Goal: Answer question/provide support: Share knowledge or assist other users

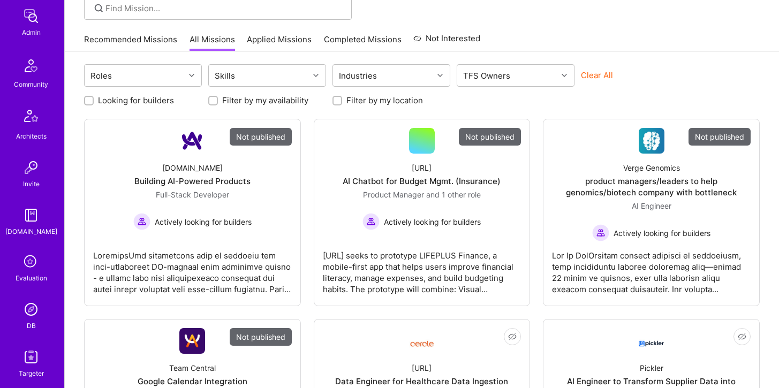
scroll to position [267, 0]
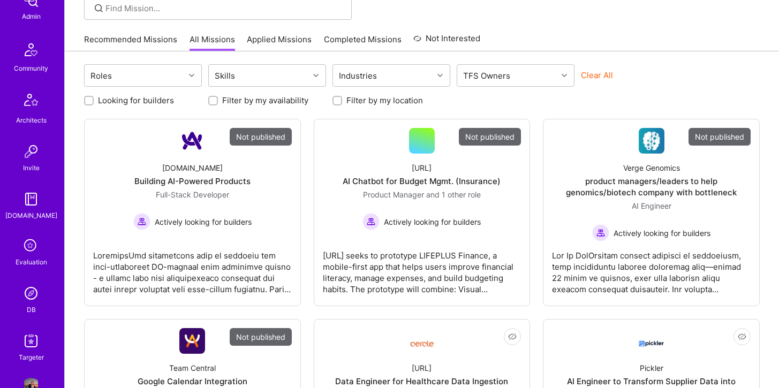
click at [31, 289] on img at bounding box center [30, 293] width 21 height 21
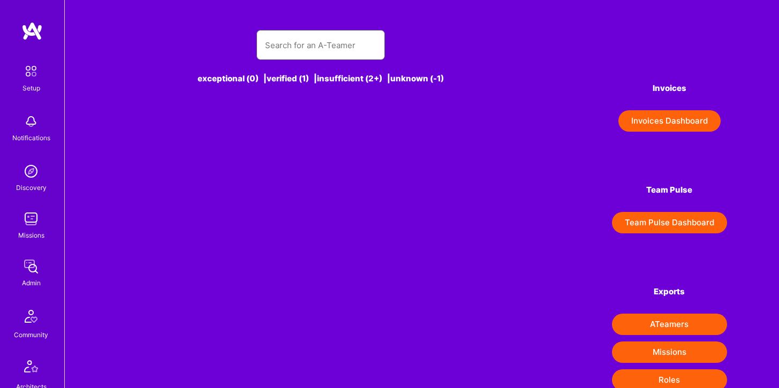
click at [289, 48] on input "text" at bounding box center [320, 45] width 111 height 27
type input "s"
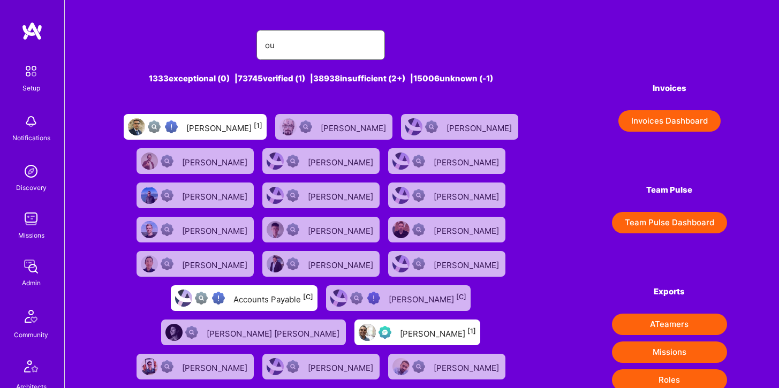
type input "o"
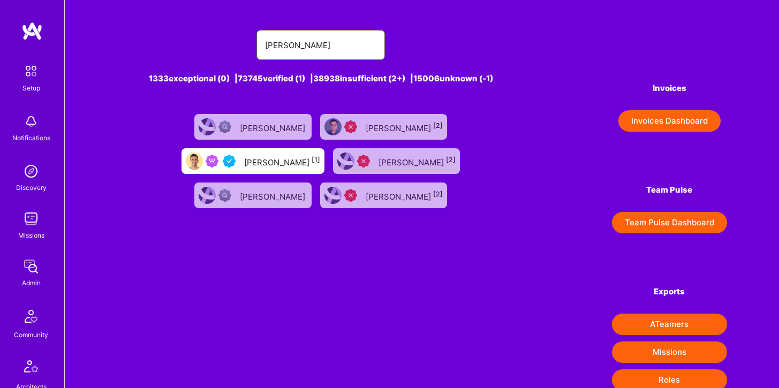
type input "[PERSON_NAME]"
click at [320, 154] on div "[PERSON_NAME] [1]" at bounding box center [282, 161] width 76 height 14
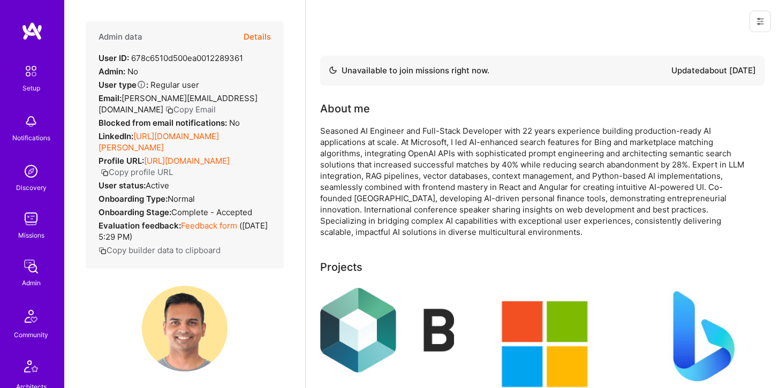
click at [260, 33] on button "Details" at bounding box center [257, 36] width 27 height 31
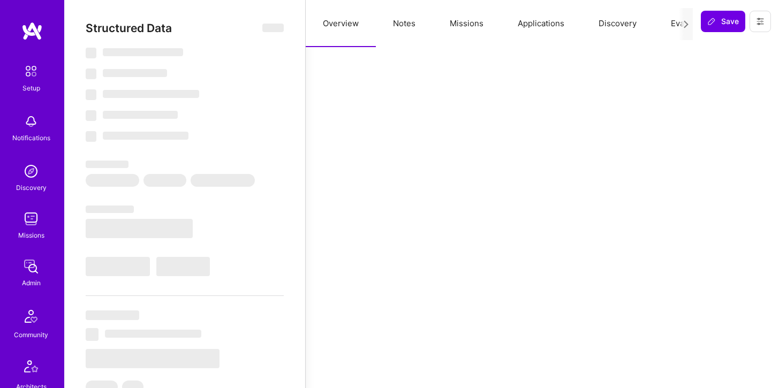
select select "Not Available"
select select "1 Month"
select select "5"
select select "4"
select select "6"
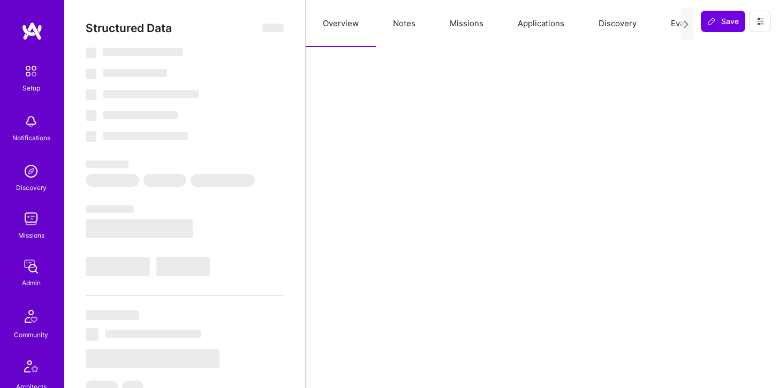
select select "6"
select select "CA"
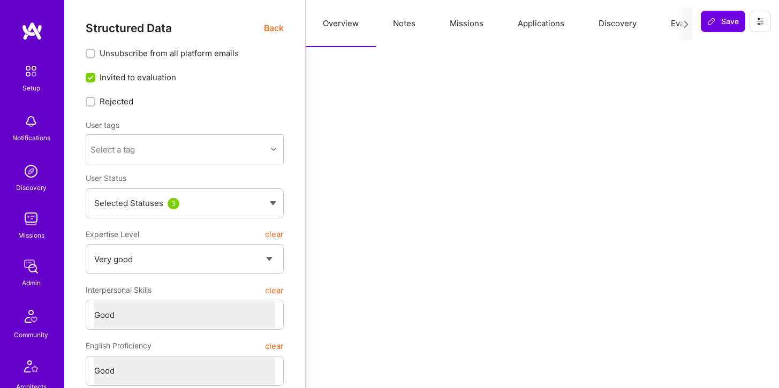
click at [406, 21] on button "Notes" at bounding box center [404, 23] width 57 height 47
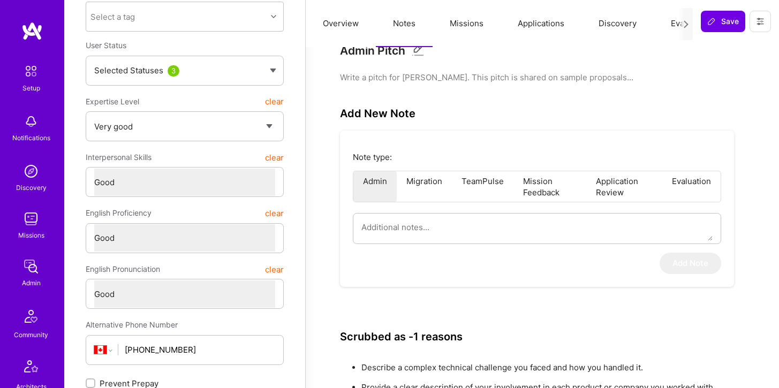
scroll to position [134, 0]
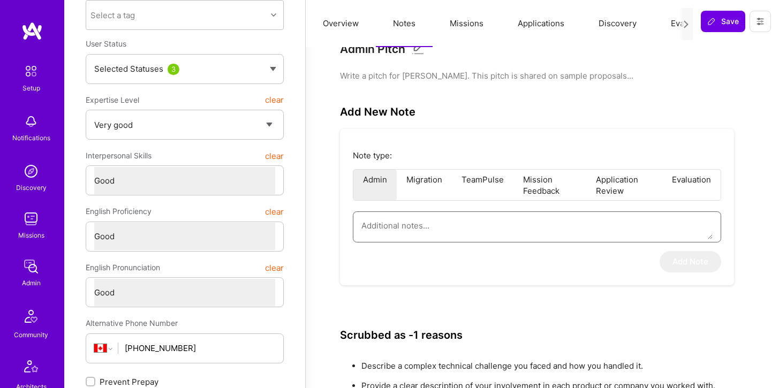
click at [456, 231] on textarea at bounding box center [536, 225] width 351 height 27
type textarea "x"
type textarea "I"
type textarea "x"
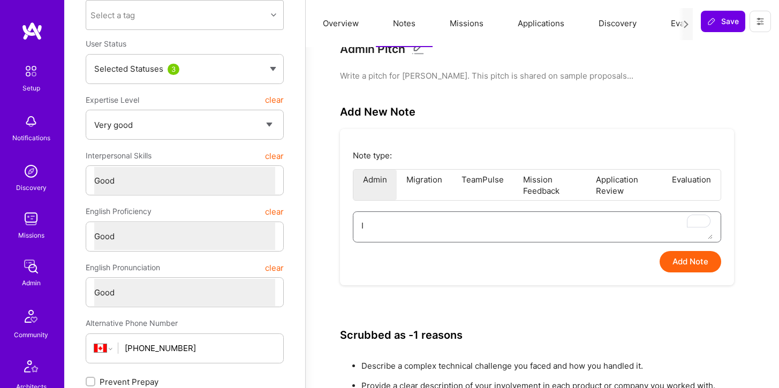
type textarea "Iv"
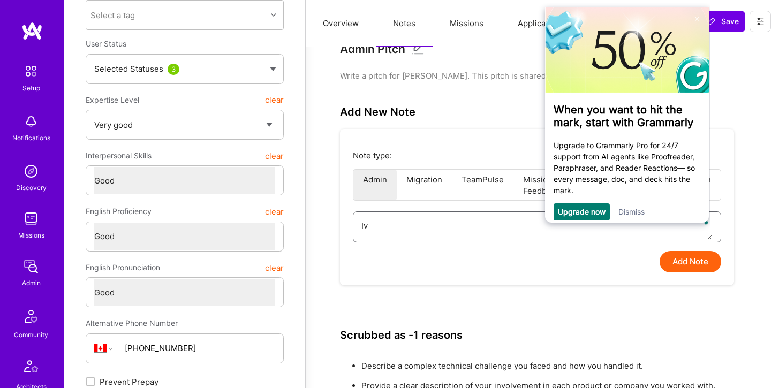
type textarea "x"
type textarea "Ive"
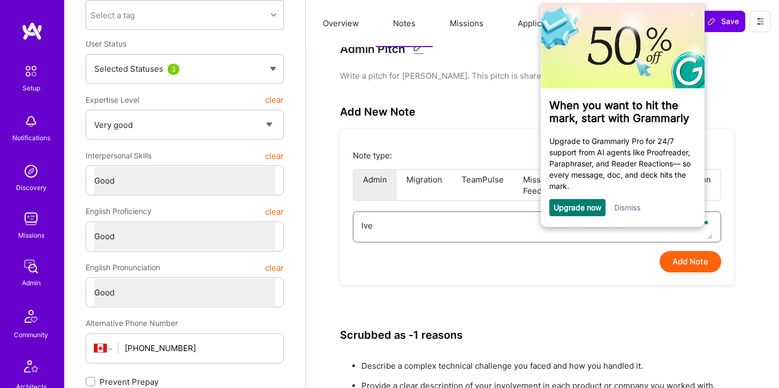
type textarea "x"
type textarea "Iv"
click at [430, 235] on textarea "Iv" at bounding box center [536, 225] width 351 height 27
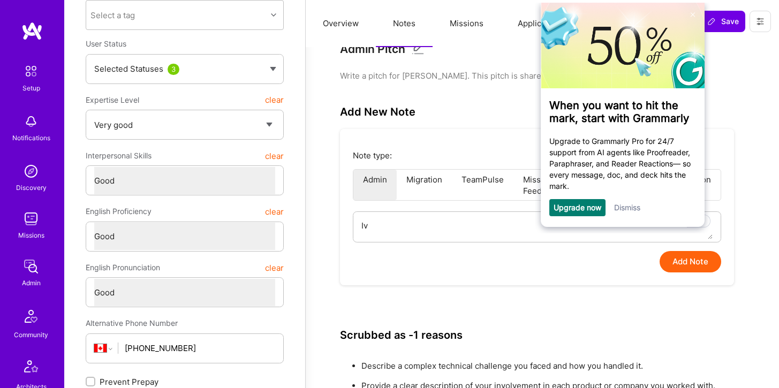
click at [626, 212] on link "Dismiss" at bounding box center [627, 207] width 26 height 9
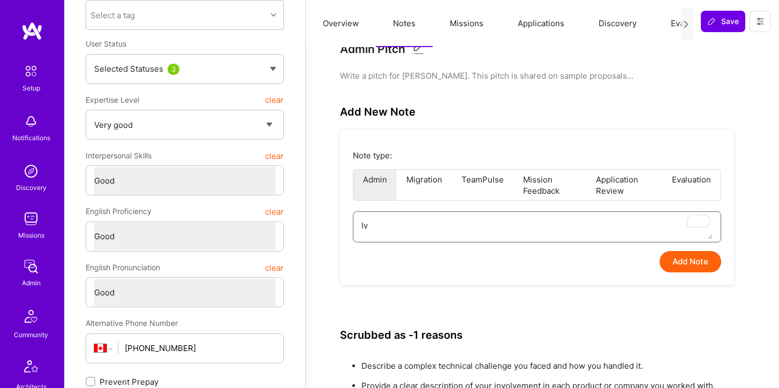
click at [419, 225] on textarea "Iv" at bounding box center [536, 225] width 351 height 27
type textarea "x"
paste textarea "[PERSON_NAME] has been consistently delivering at the highest level across two …"
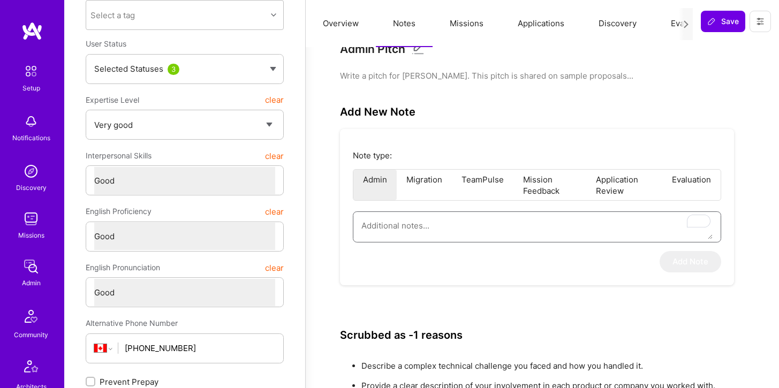
type textarea "[PERSON_NAME] has been consistently delivering at the highest level across two …"
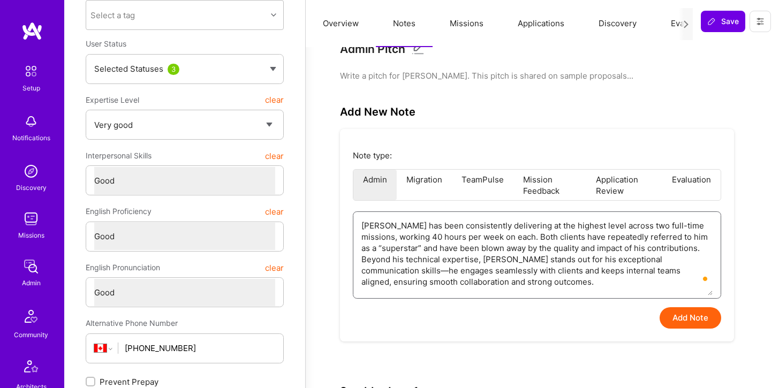
click at [622, 258] on textarea "[PERSON_NAME] has been consistently delivering at the highest level across two …" at bounding box center [536, 254] width 351 height 84
type textarea "x"
type textarea "[PERSON_NAME] has been consistently delivering at the highest level across two …"
type textarea "x"
type textarea "[PERSON_NAME] has been consistently delivering at the highest level across two …"
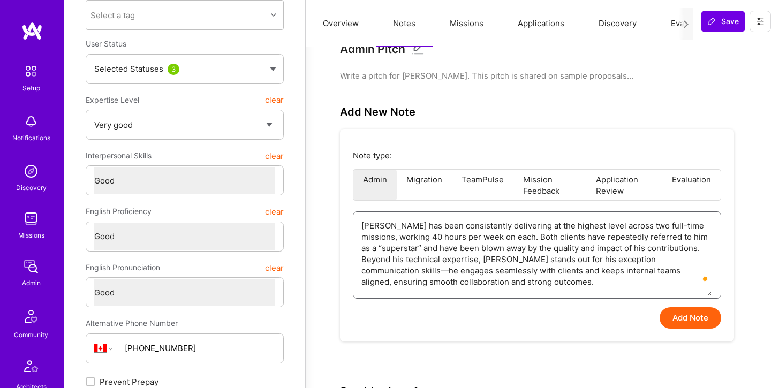
type textarea "x"
type textarea "[PERSON_NAME] has been consistently delivering at the highest level across two …"
type textarea "x"
type textarea "[PERSON_NAME] has been consistently delivering at the highest level across two …"
type textarea "x"
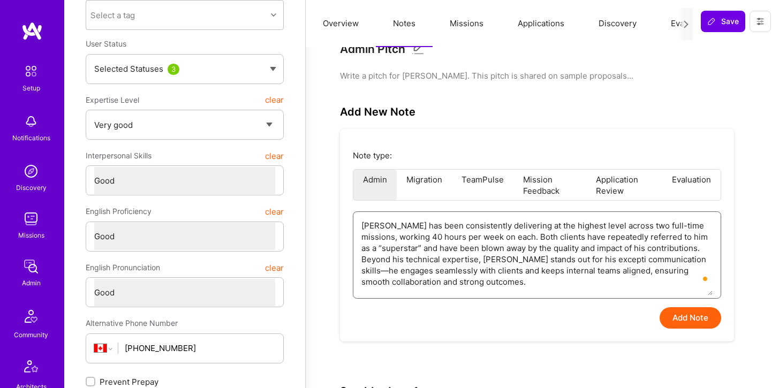
type textarea "[PERSON_NAME] has been consistently delivering at the highest level across two …"
type textarea "x"
type textarea "[PERSON_NAME] has been consistently delivering at the highest level across two …"
type textarea "x"
type textarea "[PERSON_NAME] has been consistently delivering at the highest level across two …"
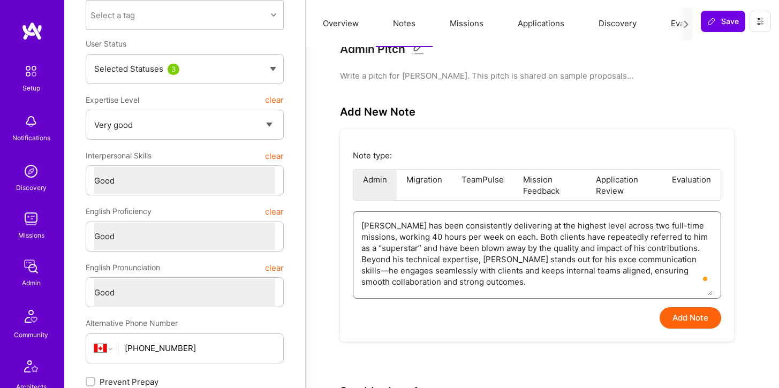
type textarea "x"
type textarea "[PERSON_NAME] has been consistently delivering at the highest level across two …"
type textarea "x"
type textarea "[PERSON_NAME] has been consistently delivering at the highest level across two …"
type textarea "x"
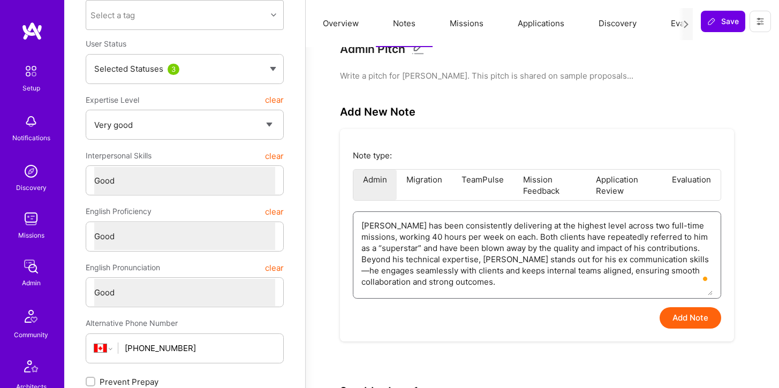
type textarea "[PERSON_NAME] has been consistently delivering at the highest level across two …"
type textarea "x"
type textarea "[PERSON_NAME] has been consistently delivering at the highest level across two …"
type textarea "x"
type textarea "[PERSON_NAME] has been consistently delivering at the highest level across two …"
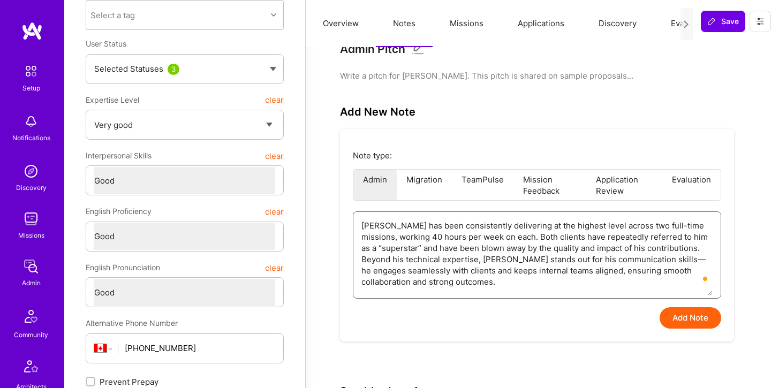
type textarea "x"
type textarea "[PERSON_NAME] has been consistently delivering at the highest level across two …"
type textarea "x"
type textarea "[PERSON_NAME] has been consistently delivering at the highest level across two …"
type textarea "x"
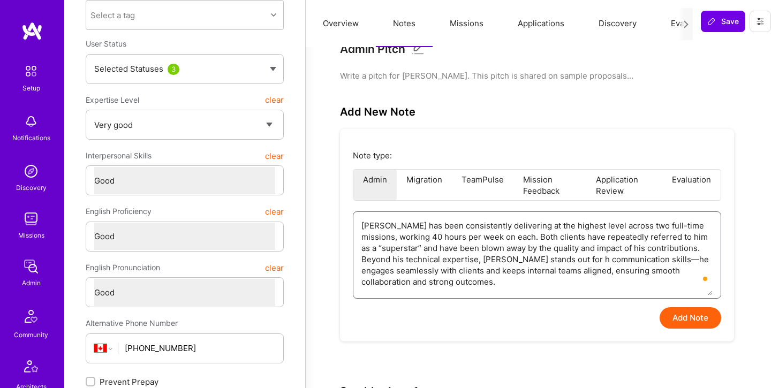
type textarea "[PERSON_NAME] has been consistently delivering at the highest level across two …"
type textarea "x"
type textarea "[PERSON_NAME] has been consistently delivering at the highest level across two …"
type textarea "x"
type textarea "[PERSON_NAME] has been consistently delivering at the highest level across two …"
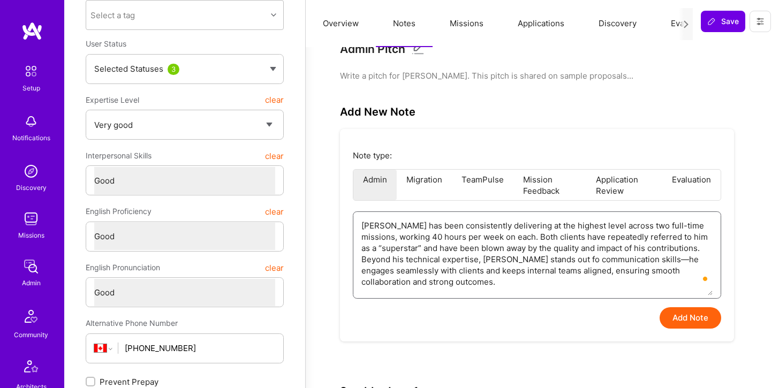
type textarea "x"
type textarea "[PERSON_NAME] has been consistently delivering at the highest level across two …"
type textarea "x"
type textarea "[PERSON_NAME] has been consistently delivering at the highest level across two …"
type textarea "x"
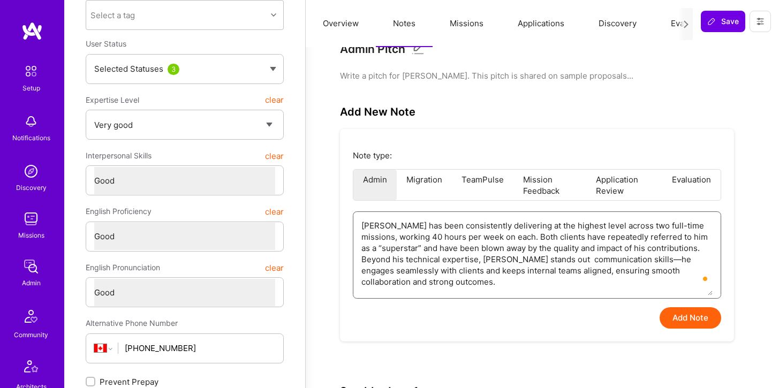
type textarea "[PERSON_NAME] has been consistently delivering at the highest level across two …"
type textarea "x"
type textarea "[PERSON_NAME] has been consistently delivering at the highest level across two …"
type textarea "x"
type textarea "[PERSON_NAME] has been consistently delivering at the highest level across two …"
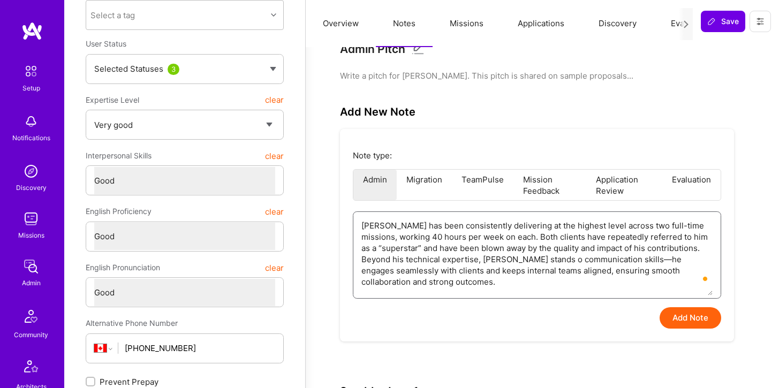
type textarea "x"
type textarea "[PERSON_NAME] has been consistently delivering at the highest level across two …"
type textarea "x"
type textarea "[PERSON_NAME] has been consistently delivering at the highest level across two …"
type textarea "x"
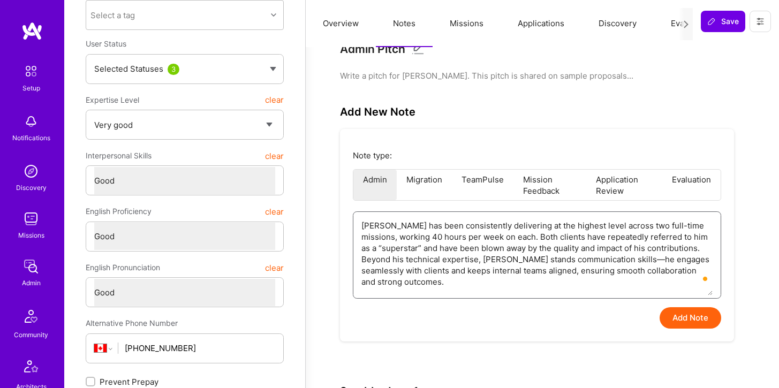
type textarea "[PERSON_NAME] has been consistently delivering at the highest level across two …"
type textarea "x"
type textarea "[PERSON_NAME] has been consistently delivering at the highest level across two …"
type textarea "x"
type textarea "[PERSON_NAME] has been consistently delivering at the highest level across two …"
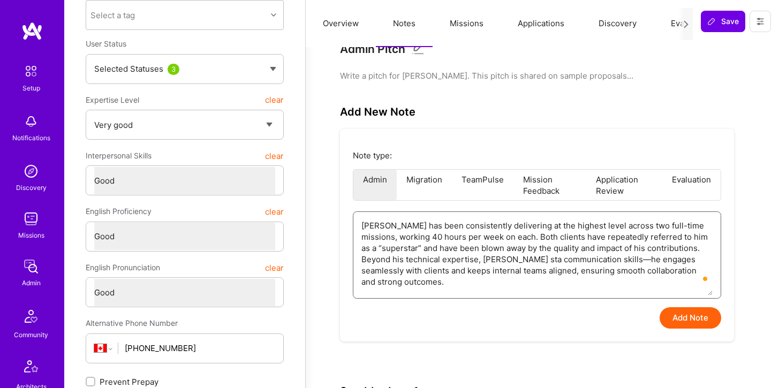
type textarea "x"
type textarea "[PERSON_NAME] has been consistently delivering at the highest level across two …"
type textarea "x"
type textarea "[PERSON_NAME] has been consistently delivering at the highest level across two …"
type textarea "x"
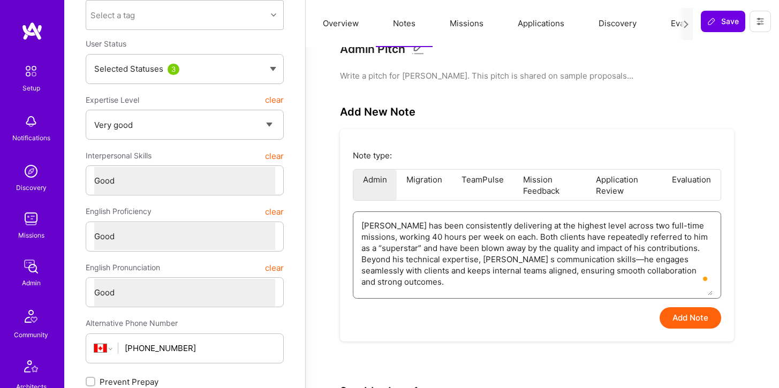
type textarea "[PERSON_NAME] has been consistently delivering at the highest level across two …"
type textarea "x"
type textarea "[PERSON_NAME] has been consistently delivering at the highest level across two …"
type textarea "x"
type textarea "[PERSON_NAME] has been consistently delivering at the highest level across two …"
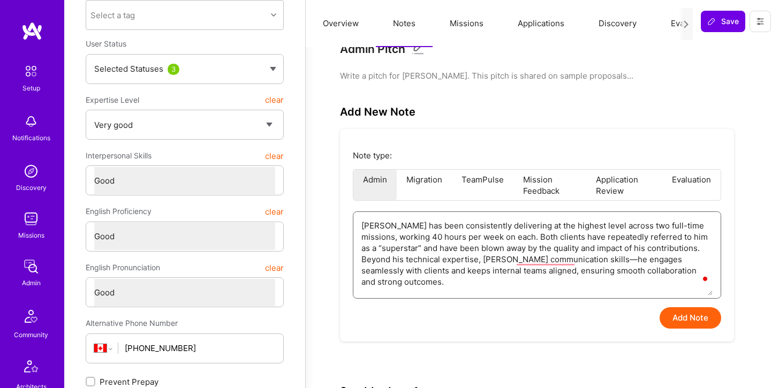
type textarea "x"
type textarea "[PERSON_NAME] has been consistently delivering at the highest level across two …"
type textarea "x"
type textarea "[PERSON_NAME] has been consistently delivering at the highest level across two …"
type textarea "x"
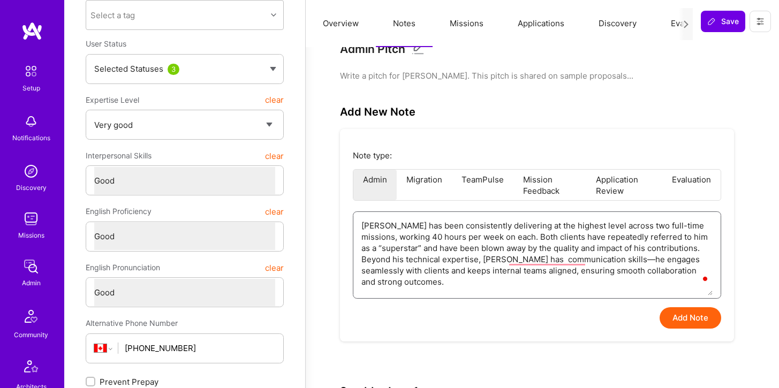
type textarea "[PERSON_NAME] has been consistently delivering at the highest level across two …"
drag, startPoint x: 425, startPoint y: 271, endPoint x: 629, endPoint y: 287, distance: 204.7
click at [629, 287] on textarea "[PERSON_NAME] has been consistently delivering at the highest level across two …" at bounding box center [536, 254] width 351 height 84
type textarea "x"
type textarea "[PERSON_NAME] has been consistently delivering at the highest level across two …"
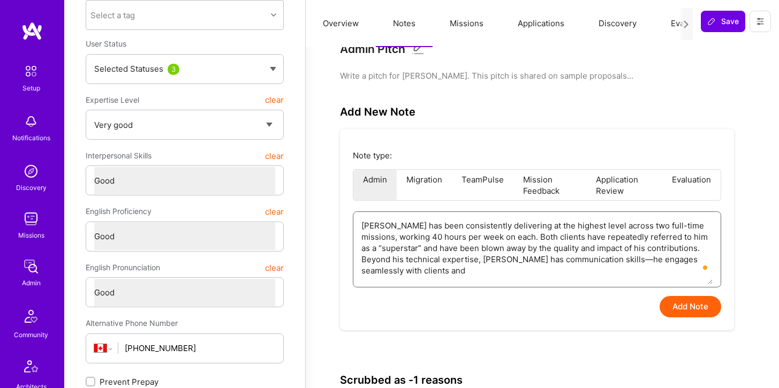
type textarea "x"
type textarea "[PERSON_NAME] has been consistently delivering at the highest level across two …"
type textarea "x"
type textarea "[PERSON_NAME] has been consistently delivering at the highest level across two …"
type textarea "x"
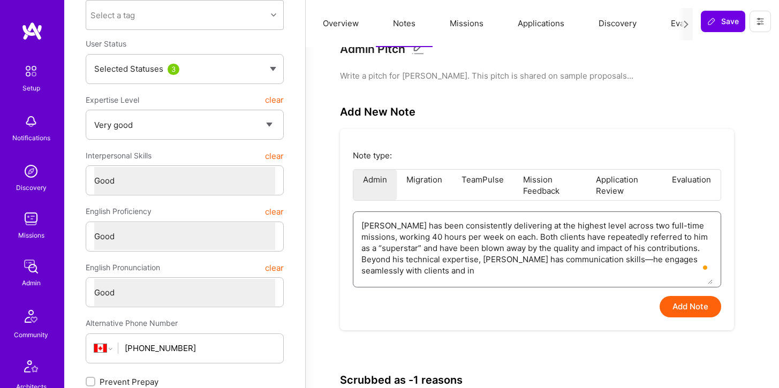
type textarea "[PERSON_NAME] has been consistently delivering at the highest level across two …"
type textarea "x"
type textarea "[PERSON_NAME] has been consistently delivering at the highest level across two …"
type textarea "x"
type textarea "[PERSON_NAME] has been consistently delivering at the highest level across two …"
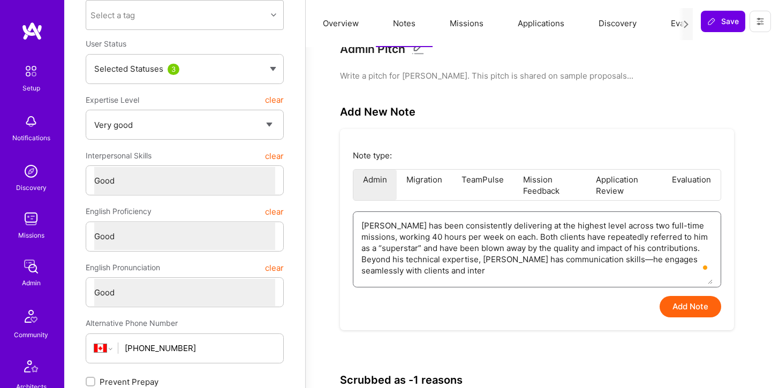
type textarea "x"
type textarea "[PERSON_NAME] has been consistently delivering at the highest level across two …"
type textarea "x"
type textarea "[PERSON_NAME] has been consistently delivering at the highest level across two …"
type textarea "x"
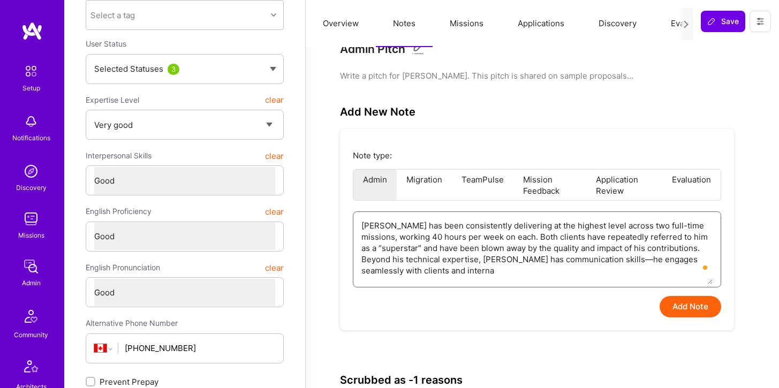
type textarea "[PERSON_NAME] has been consistently delivering at the highest level across two …"
type textarea "x"
type textarea "[PERSON_NAME] has been consistently delivering at the highest level across two …"
type textarea "x"
type textarea "[PERSON_NAME] has been consistently delivering at the highest level across two …"
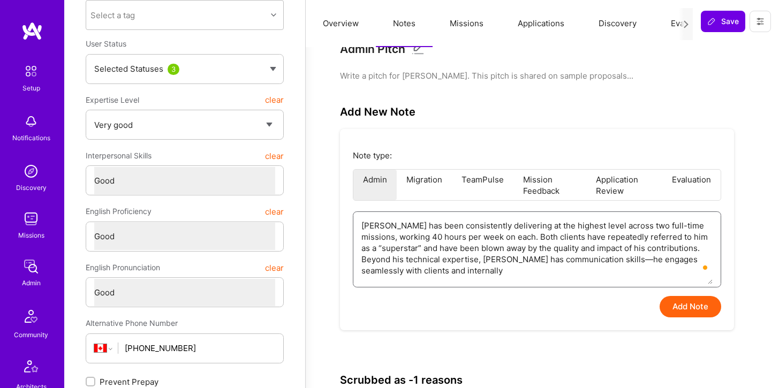
type textarea "x"
type textarea "[PERSON_NAME] has been consistently delivering at the highest level across two …"
type textarea "x"
type textarea "[PERSON_NAME] has been consistently delivering at the highest level across two …"
type textarea "x"
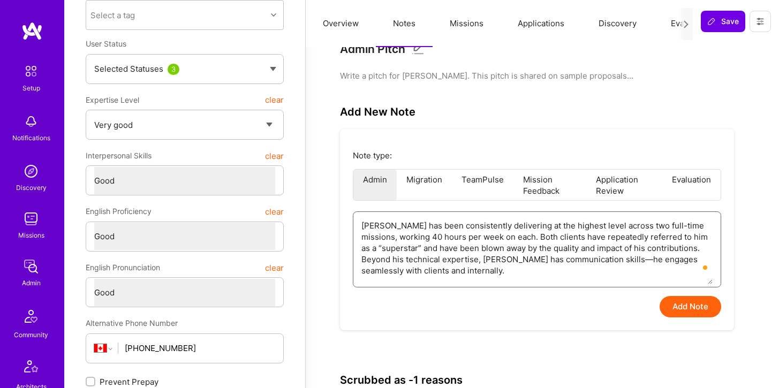
type textarea "[PERSON_NAME] has been consistently delivering at the highest level across two …"
click at [702, 260] on textarea "[PERSON_NAME] has been consistently delivering at the highest level across two …" at bounding box center [536, 248] width 351 height 72
type textarea "x"
type textarea "[PERSON_NAME] has been consistently delivering at the highest level across two …"
type textarea "x"
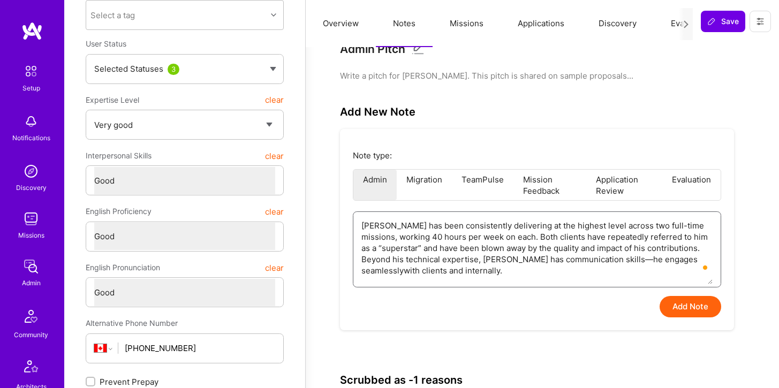
type textarea "[PERSON_NAME] has been consistently delivering at the highest level across two …"
type textarea "x"
type textarea "[PERSON_NAME] has been consistently delivering at the highest level across two …"
type textarea "x"
type textarea "[PERSON_NAME] has been consistently delivering at the highest level across two …"
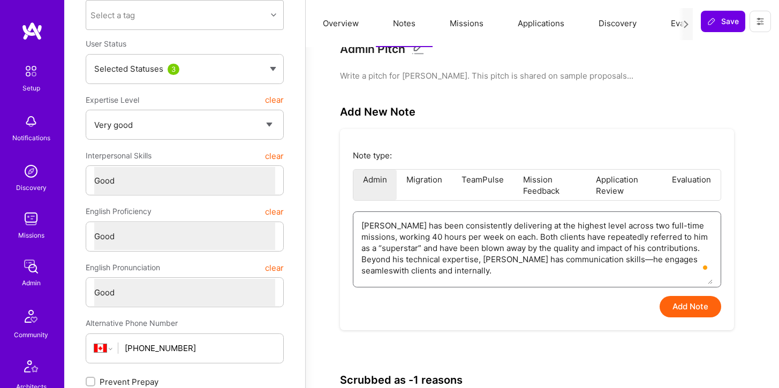
type textarea "x"
type textarea "[PERSON_NAME] has been consistently delivering at the highest level across two …"
type textarea "x"
type textarea "[PERSON_NAME] has been consistently delivering at the highest level across two …"
type textarea "x"
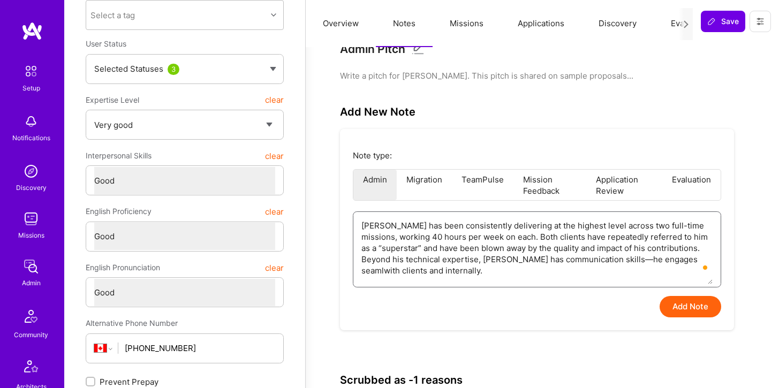
type textarea "[PERSON_NAME] has been consistently delivering at the highest level across two …"
type textarea "x"
type textarea "[PERSON_NAME] has been consistently delivering at the highest level across two …"
type textarea "x"
type textarea "[PERSON_NAME] has been consistently delivering at the highest level across two …"
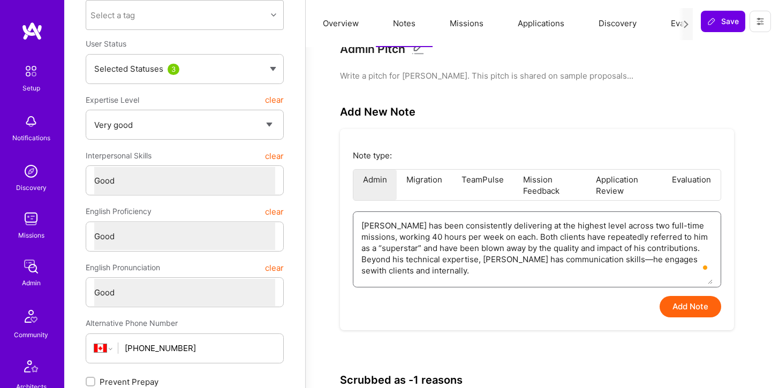
type textarea "x"
type textarea "[PERSON_NAME] has been consistently delivering at the highest level across two …"
type textarea "x"
type textarea "[PERSON_NAME] has been consistently delivering at the highest level across two …"
type textarea "x"
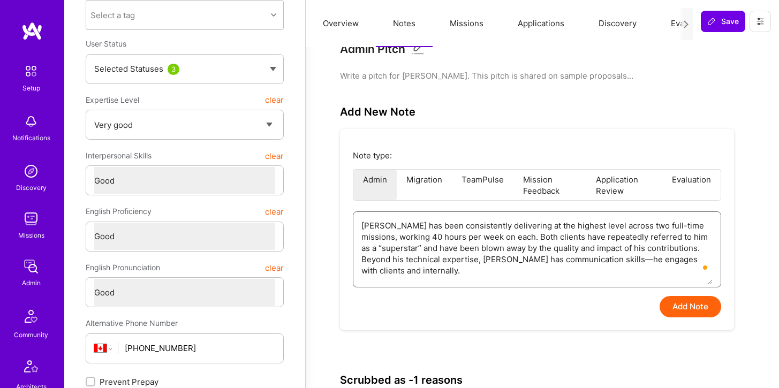
type textarea "[PERSON_NAME] has been consistently delivering at the highest level across two …"
type textarea "x"
type textarea "[PERSON_NAME] has been consistently delivering at the highest level across two …"
type textarea "x"
type textarea "[PERSON_NAME] has been consistently delivering at the highest level across two …"
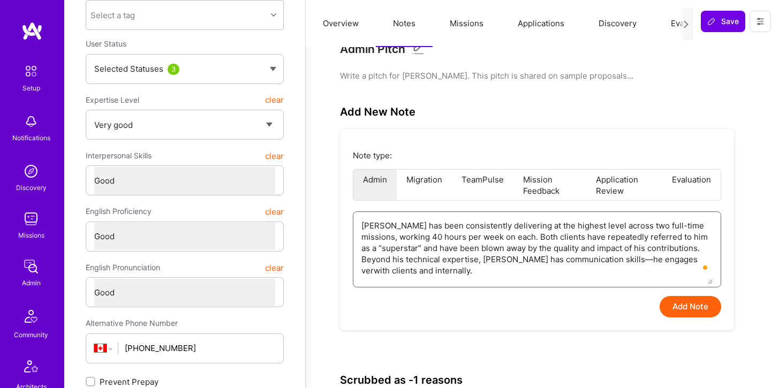
type textarea "x"
type textarea "[PERSON_NAME] has been consistently delivering at the highest level across two …"
type textarea "x"
type textarea "[PERSON_NAME] has been consistently delivering at the highest level across two …"
type textarea "x"
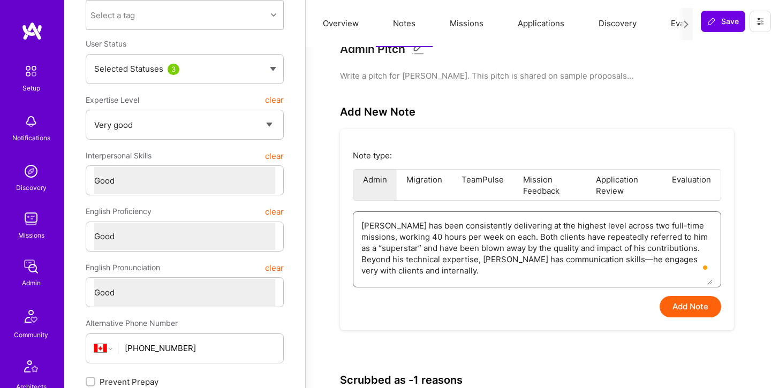
type textarea "[PERSON_NAME] has been consistently delivering at the highest level across two …"
type textarea "x"
type textarea "[PERSON_NAME] has been consistently delivering at the highest level across two …"
type textarea "x"
type textarea "[PERSON_NAME] has been consistently delivering at the highest level across two …"
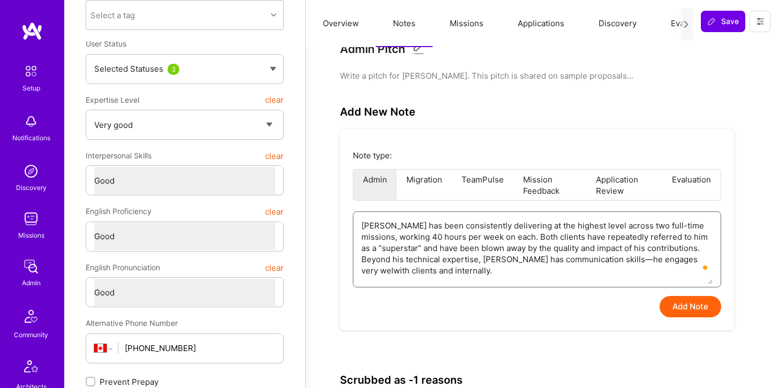
type textarea "x"
type textarea "[PERSON_NAME] has been consistently delivering at the highest level across two …"
type textarea "x"
type textarea "[PERSON_NAME] has been consistently delivering at the highest level across two …"
click at [677, 306] on button "Add Note" at bounding box center [691, 306] width 62 height 21
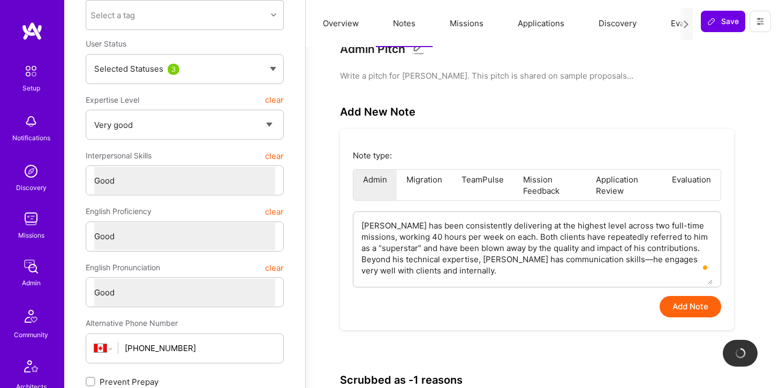
type textarea "x"
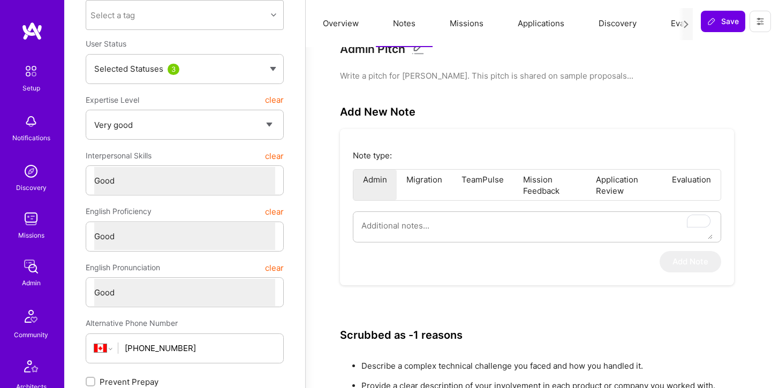
click at [537, 21] on button "Applications" at bounding box center [541, 23] width 81 height 47
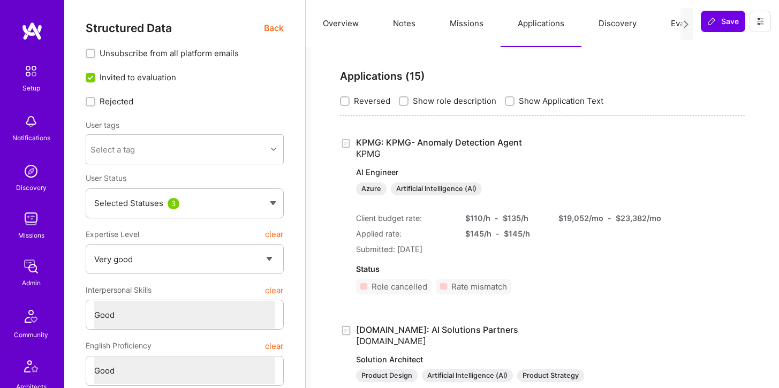
click at [479, 24] on button "Missions" at bounding box center [467, 23] width 68 height 47
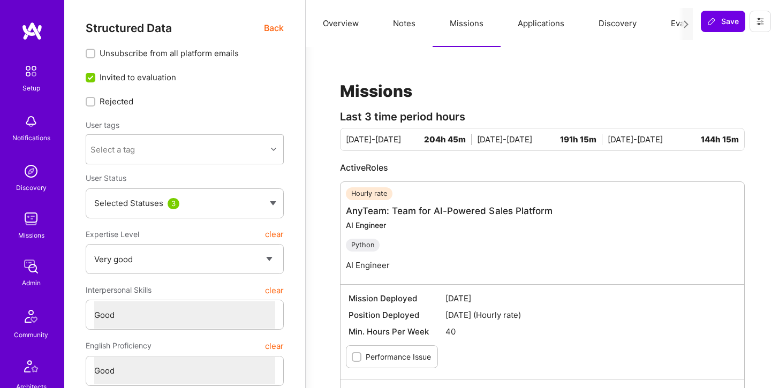
scroll to position [8, 0]
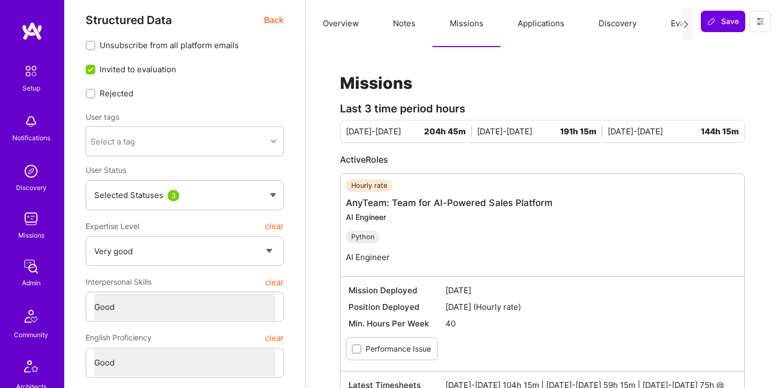
click at [342, 21] on button "Overview" at bounding box center [341, 23] width 70 height 47
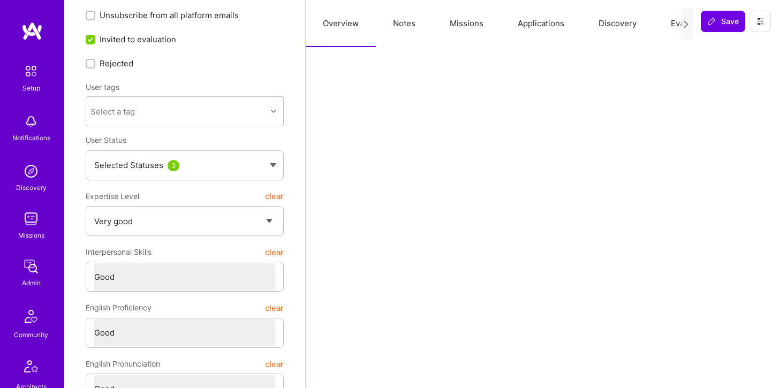
scroll to position [0, 0]
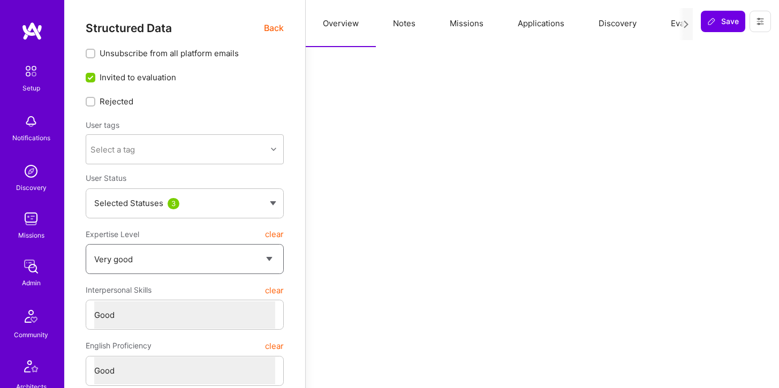
click at [273, 257] on select "Select a Rating Unqualified Junior Adequate Good Very good Superstar" at bounding box center [184, 259] width 181 height 27
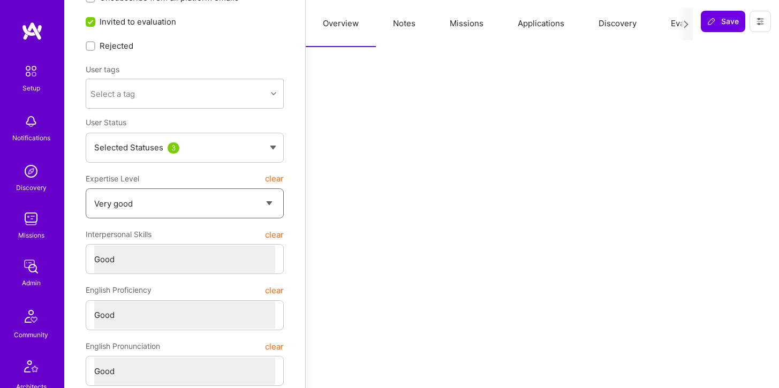
scroll to position [62, 0]
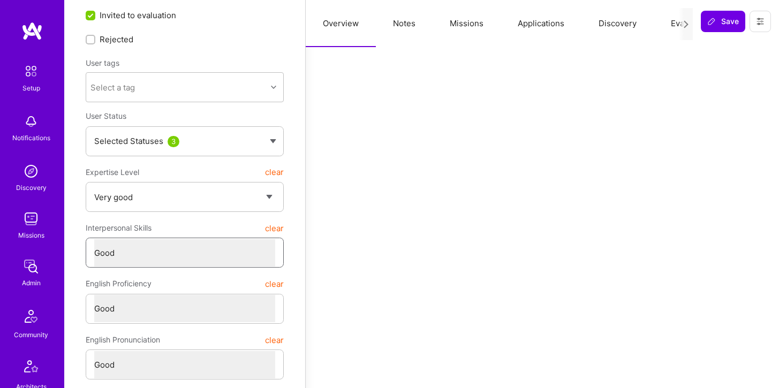
click at [268, 252] on select "Select a Rating Unqualified Problematic Adequate Good Excellent" at bounding box center [184, 252] width 181 height 27
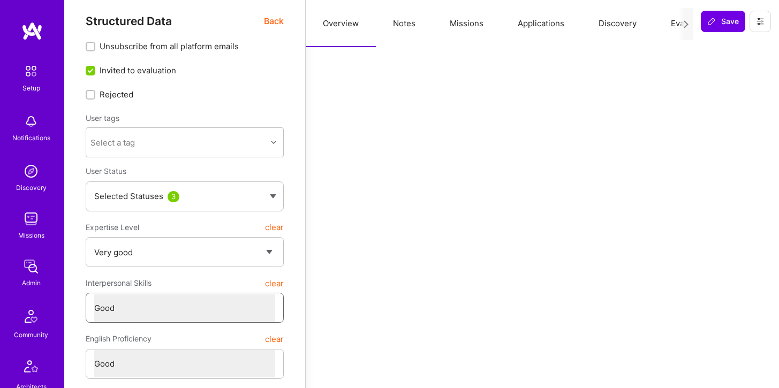
scroll to position [0, 0]
